Goal: Task Accomplishment & Management: Use online tool/utility

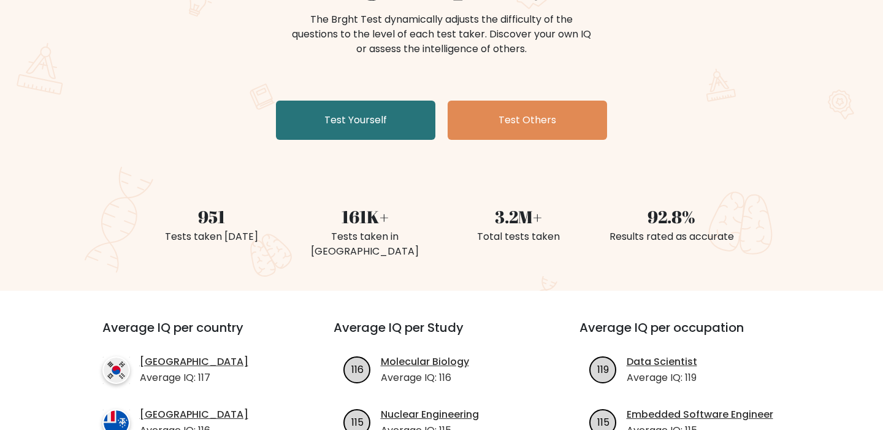
scroll to position [148, 0]
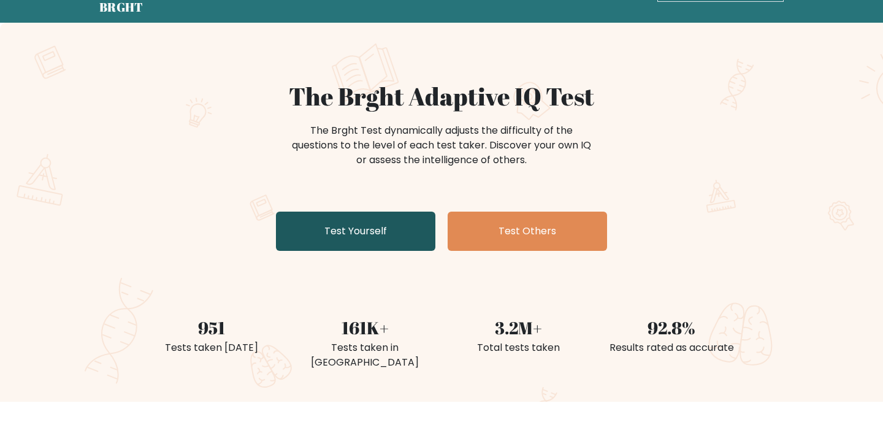
scroll to position [55, 0]
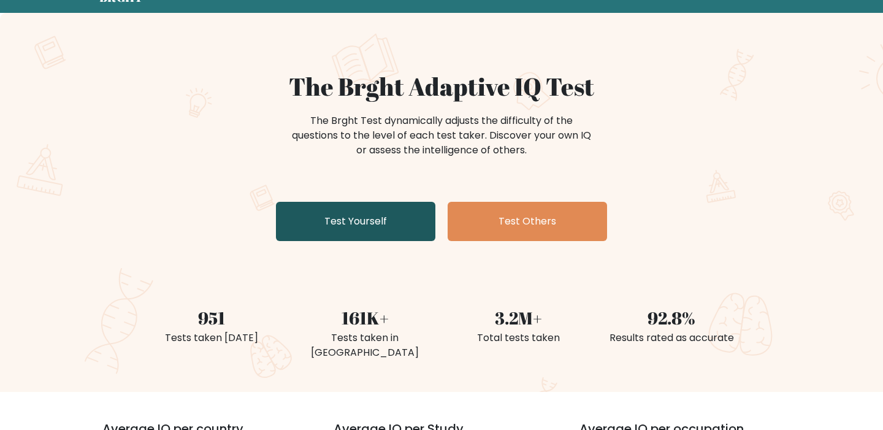
click at [381, 225] on link "Test Yourself" at bounding box center [355, 221] width 159 height 39
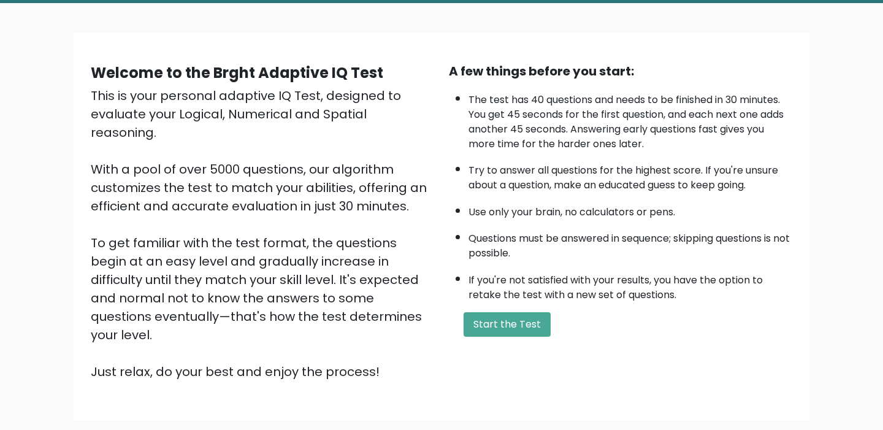
scroll to position [80, 0]
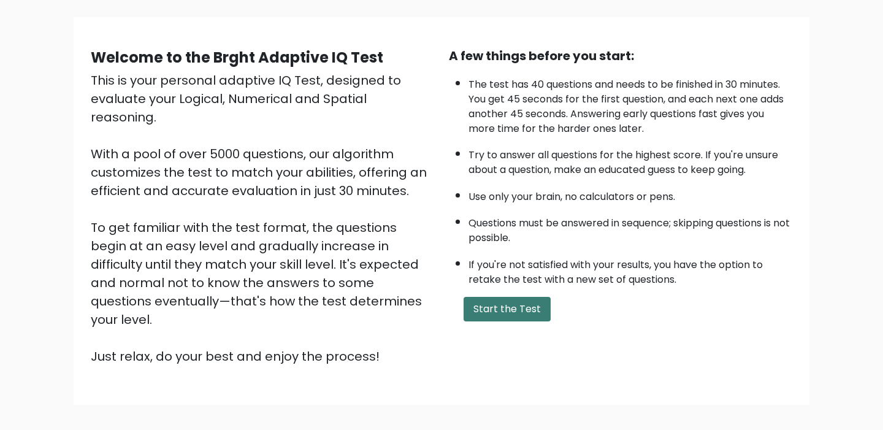
click at [488, 302] on button "Start the Test" at bounding box center [506, 309] width 87 height 25
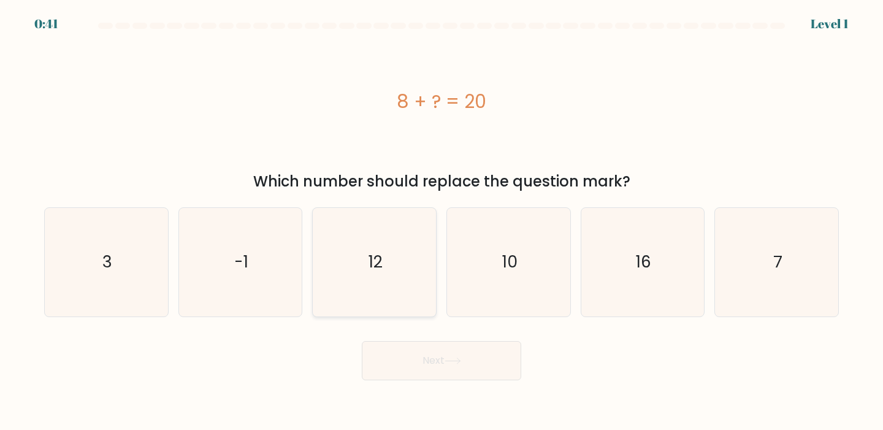
click at [394, 249] on icon "12" at bounding box center [374, 262] width 108 height 108
click at [441, 221] on input "c. 12" at bounding box center [441, 218] width 1 height 6
radio input "true"
click at [407, 350] on button "Next" at bounding box center [441, 360] width 159 height 39
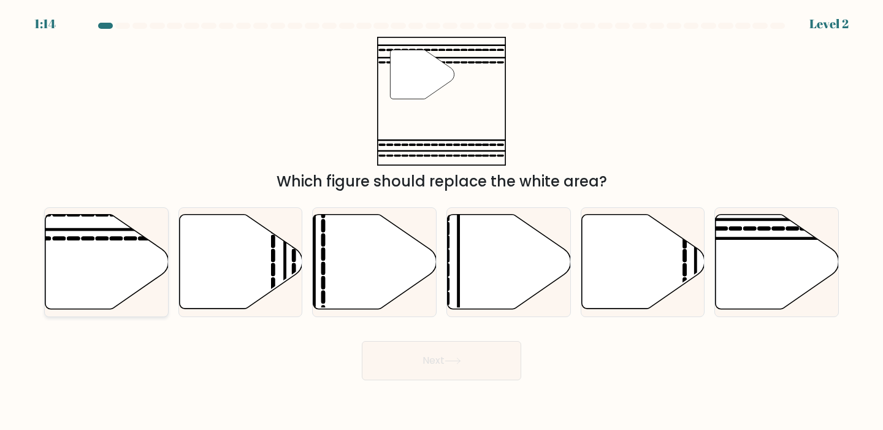
click at [117, 238] on icon at bounding box center [116, 238] width 9 height 0
click at [441, 221] on input "a." at bounding box center [441, 218] width 1 height 6
radio input "true"
click at [419, 363] on button "Next" at bounding box center [441, 360] width 159 height 39
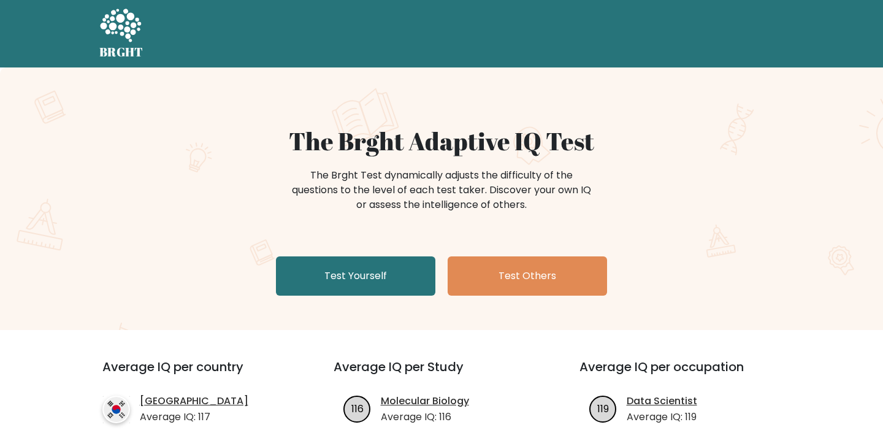
scroll to position [55, 0]
